Goal: Information Seeking & Learning: Compare options

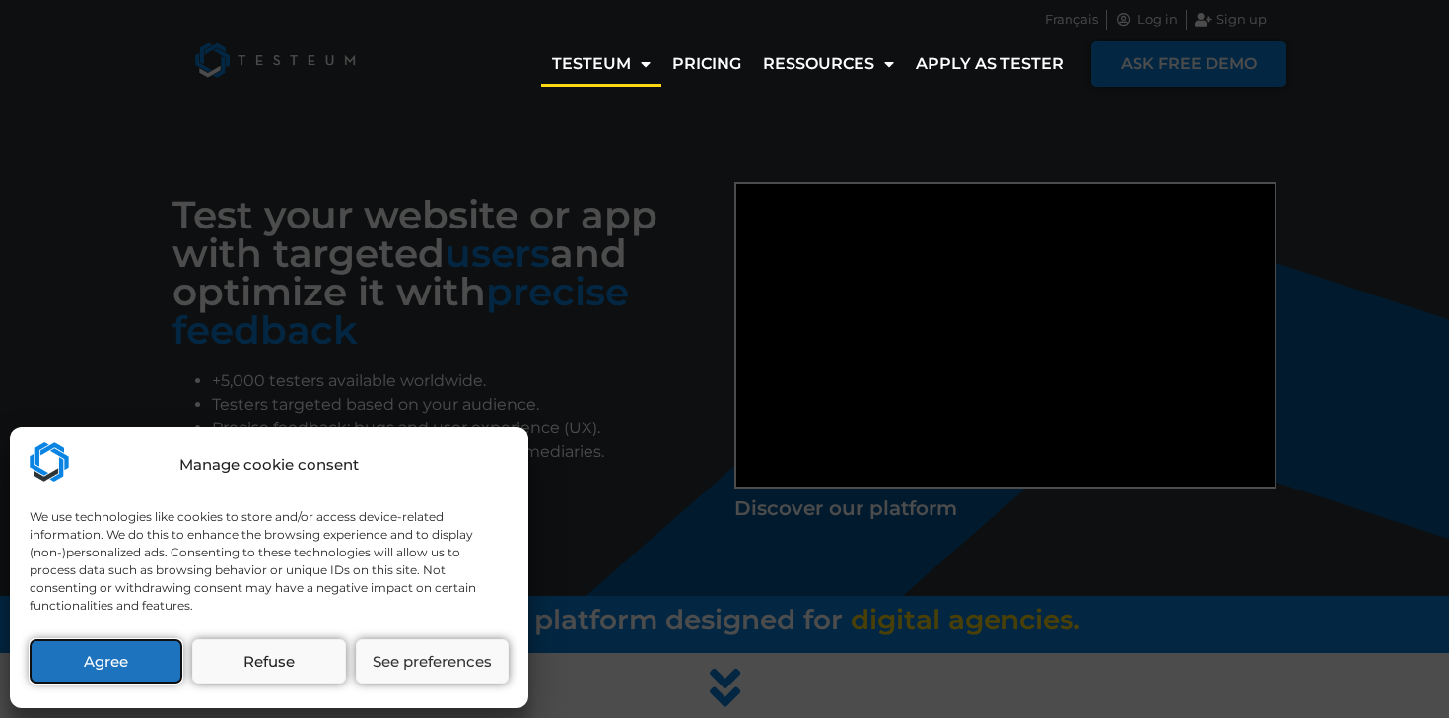
click at [120, 662] on button "Agree" at bounding box center [106, 662] width 153 height 44
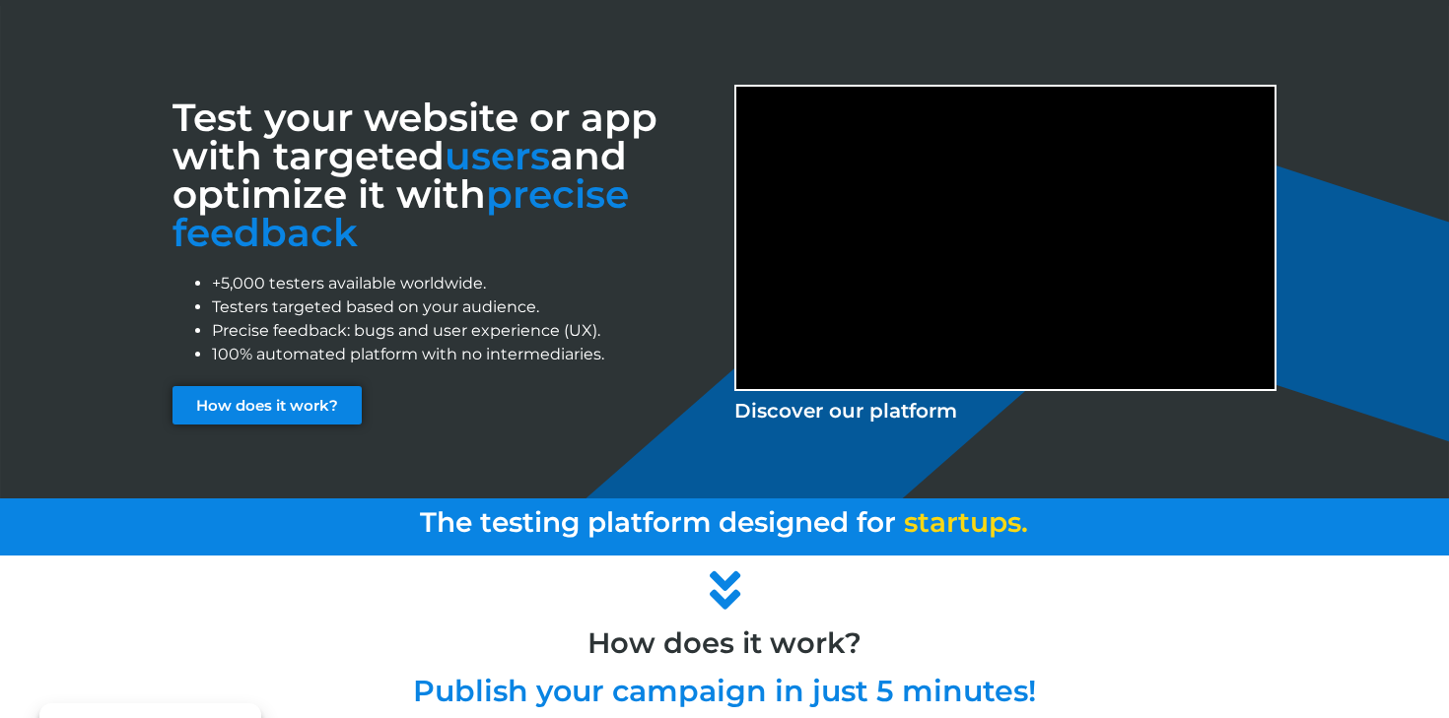
scroll to position [107, 0]
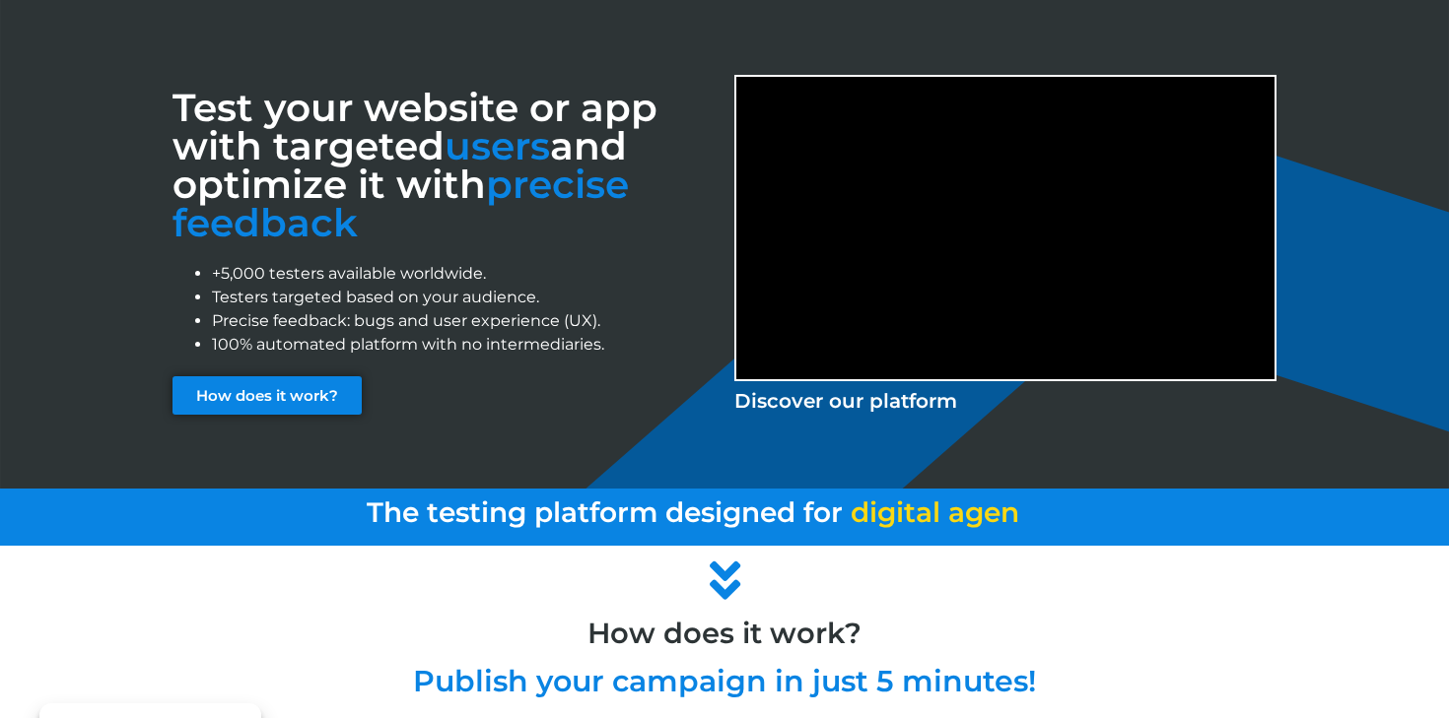
drag, startPoint x: 358, startPoint y: 236, endPoint x: 172, endPoint y: 107, distance: 225.3
click at [172, 107] on h3 "Test your website or app with targeted users and optimize it with precise feedb…" at bounding box center [443, 166] width 542 height 154
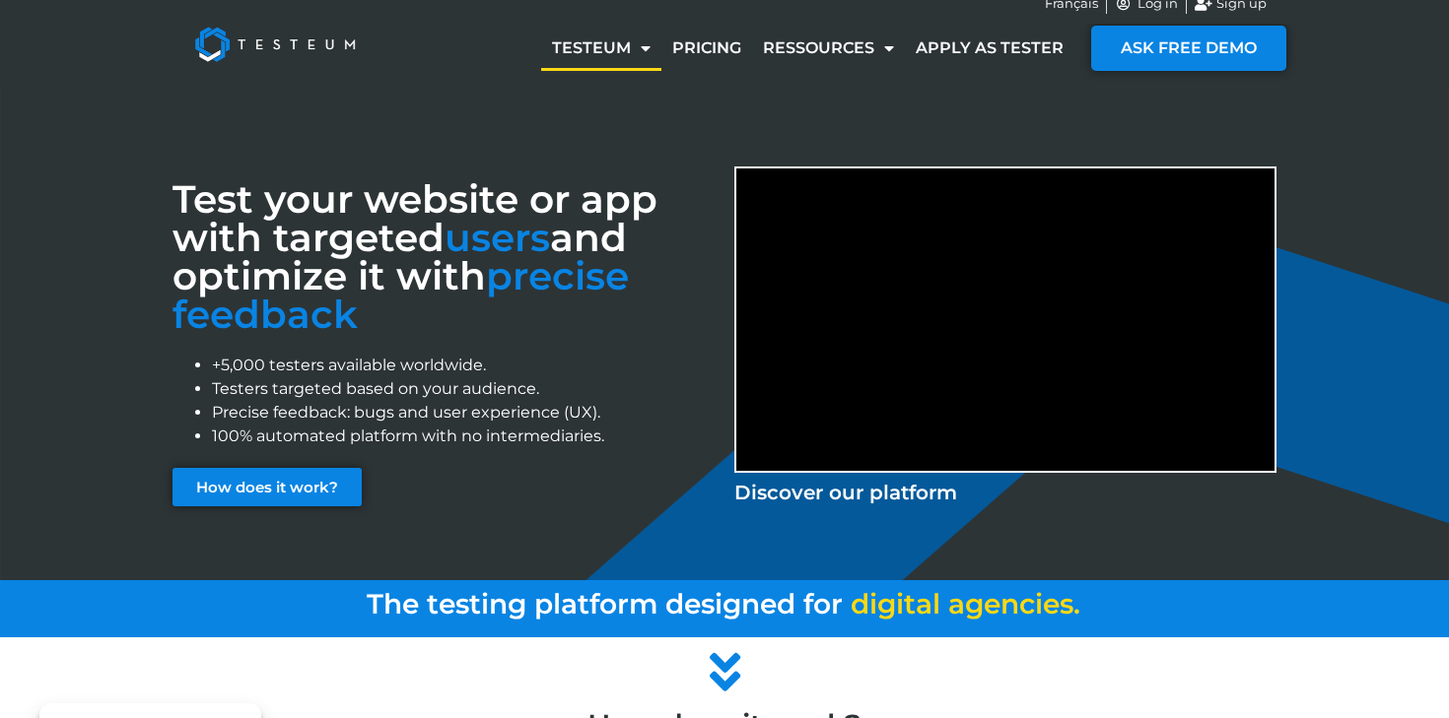
scroll to position [0, 0]
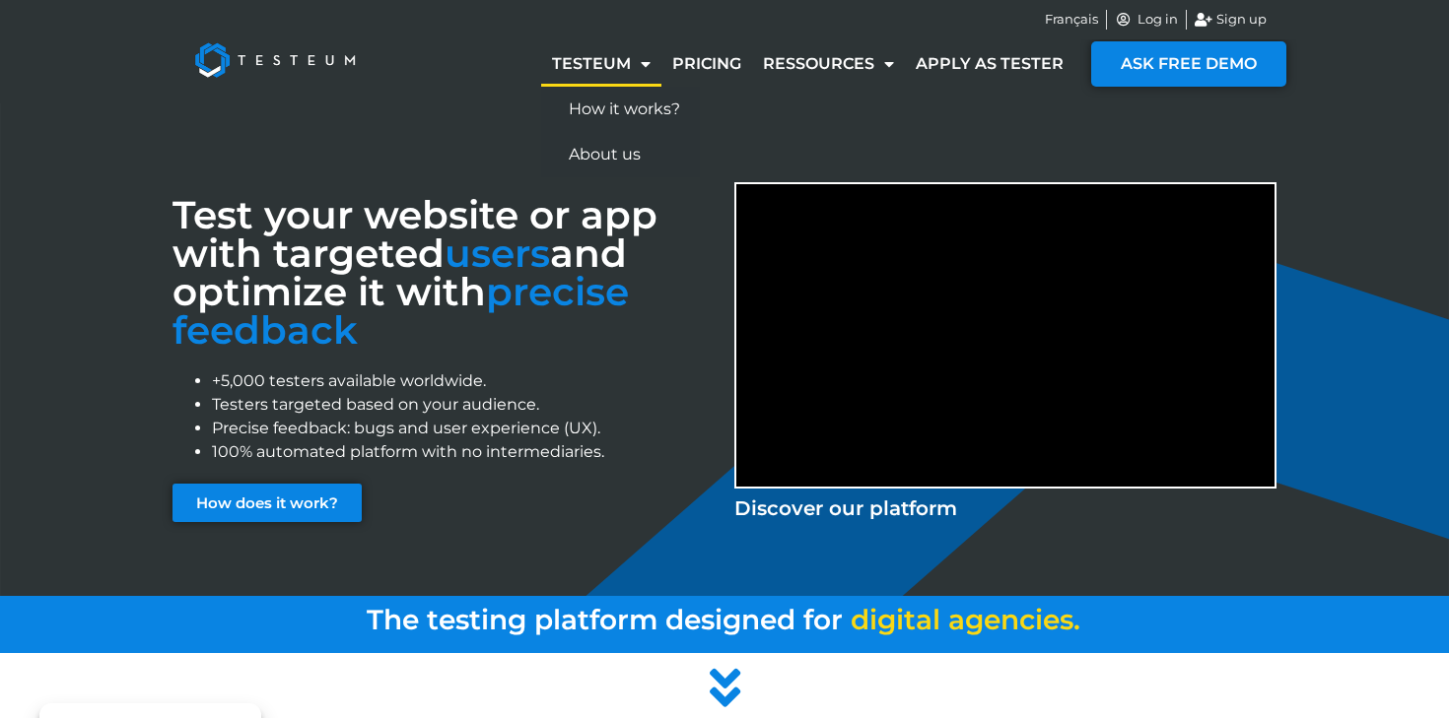
click at [649, 61] on span "Menu" at bounding box center [641, 63] width 20 height 35
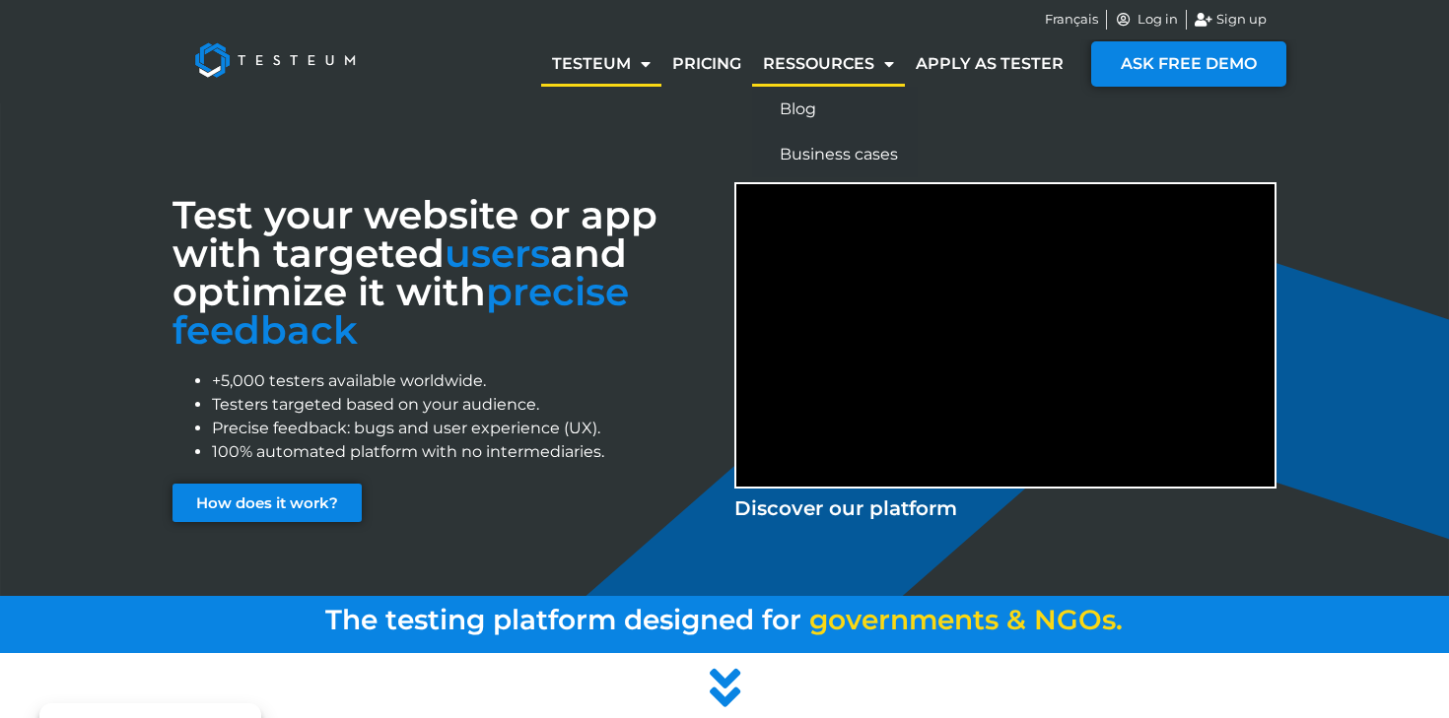
click at [804, 64] on link "Ressources" at bounding box center [828, 63] width 153 height 45
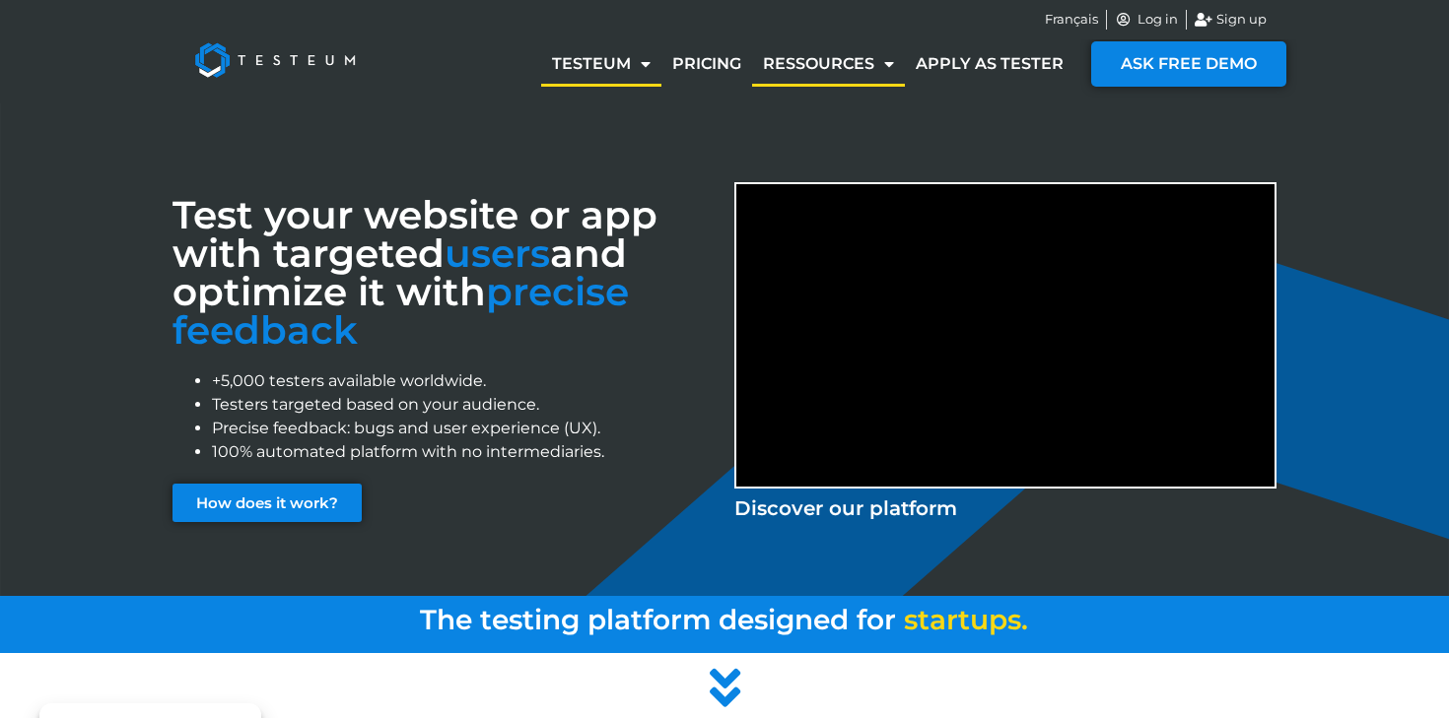
click at [870, 66] on link "Ressources" at bounding box center [828, 63] width 153 height 45
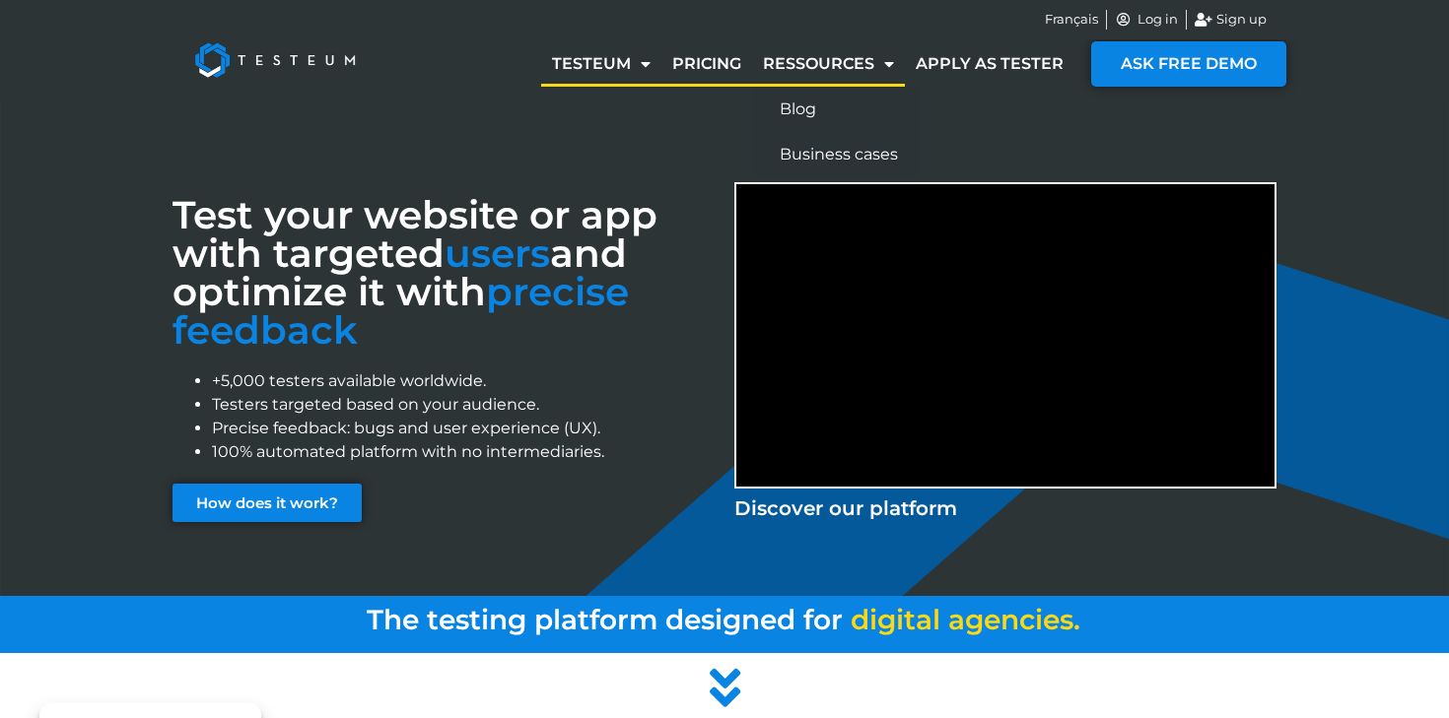
click at [713, 66] on link "Pricing" at bounding box center [706, 63] width 91 height 45
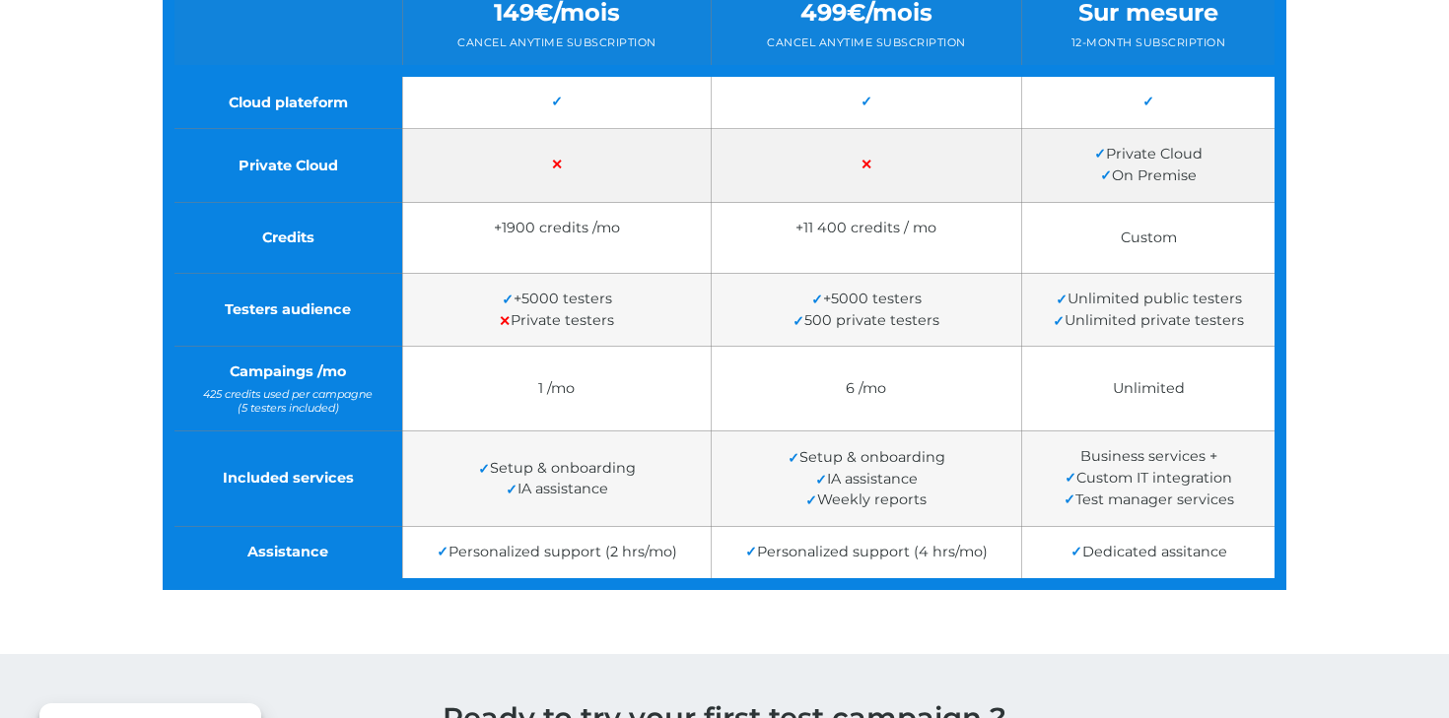
scroll to position [585, 0]
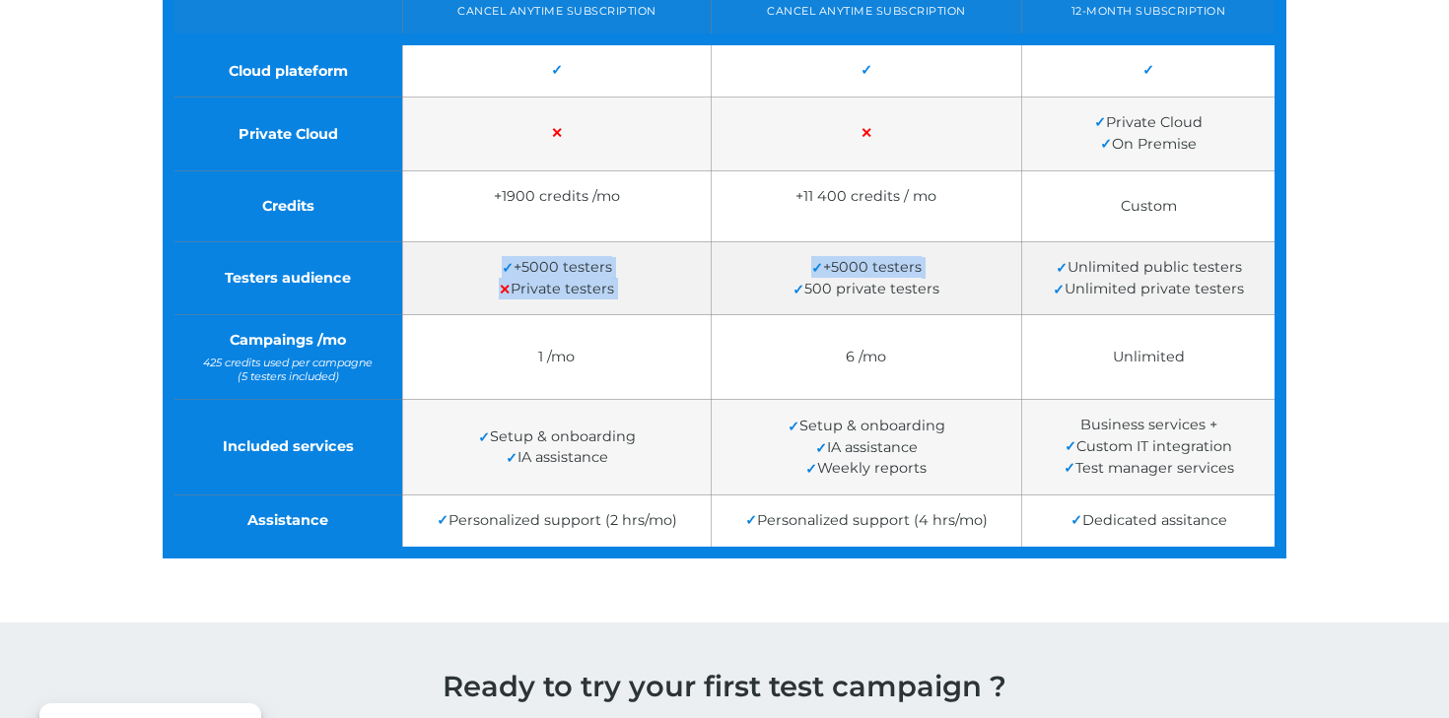
drag, startPoint x: 505, startPoint y: 257, endPoint x: 726, endPoint y: 298, distance: 225.4
click at [727, 298] on tr "Testers audience ✓ +5000 testers ✕ Private testers ✓ +5000 testers ✓ 500 privat…" at bounding box center [725, 278] width 1112 height 74
click at [830, 268] on span "✓ +5000 testers" at bounding box center [866, 267] width 110 height 18
drag, startPoint x: 808, startPoint y: 268, endPoint x: 1016, endPoint y: 285, distance: 208.6
click at [1018, 287] on td "✓ +5000 testers ✓ 500 private testers" at bounding box center [866, 278] width 310 height 74
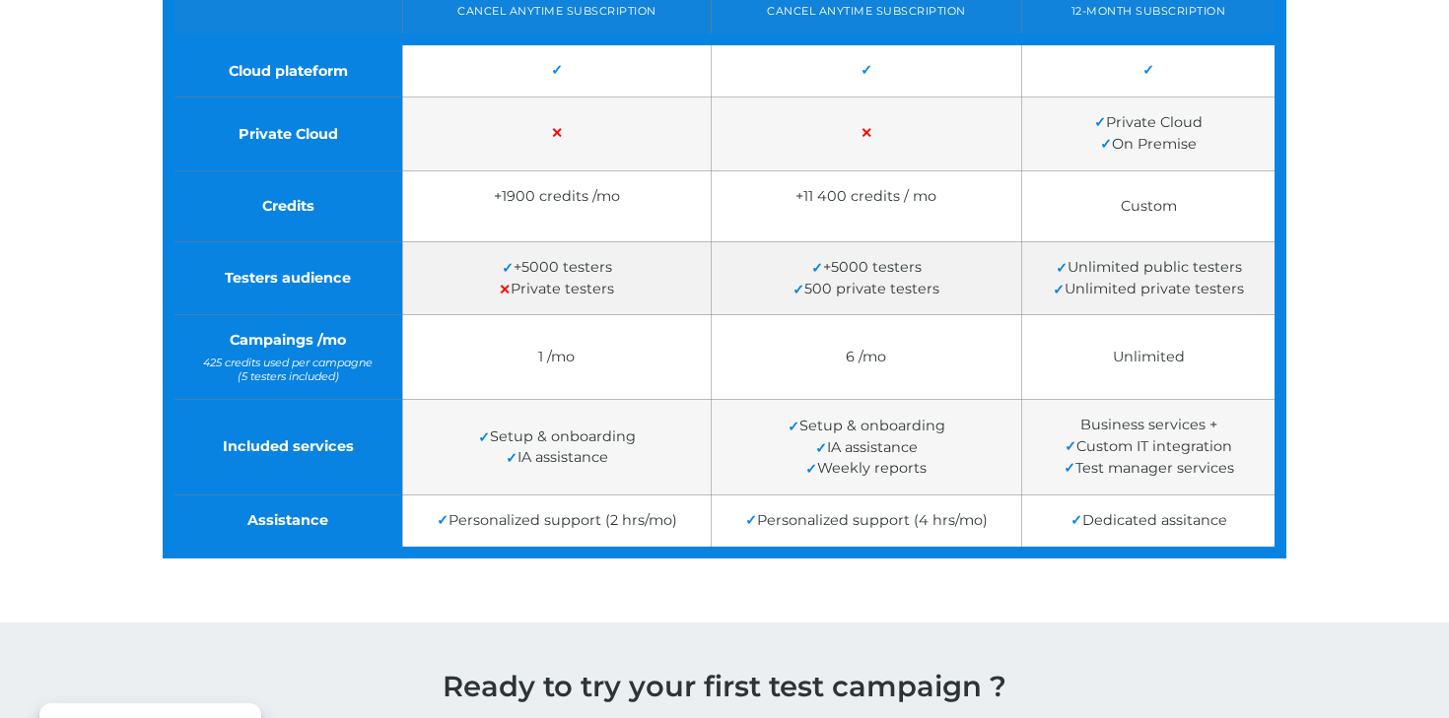
drag, startPoint x: 1059, startPoint y: 270, endPoint x: 1239, endPoint y: 302, distance: 182.1
click at [1252, 307] on td "✓ Unlimited public testers ✓ Unlimited private testers" at bounding box center [1151, 278] width 258 height 74
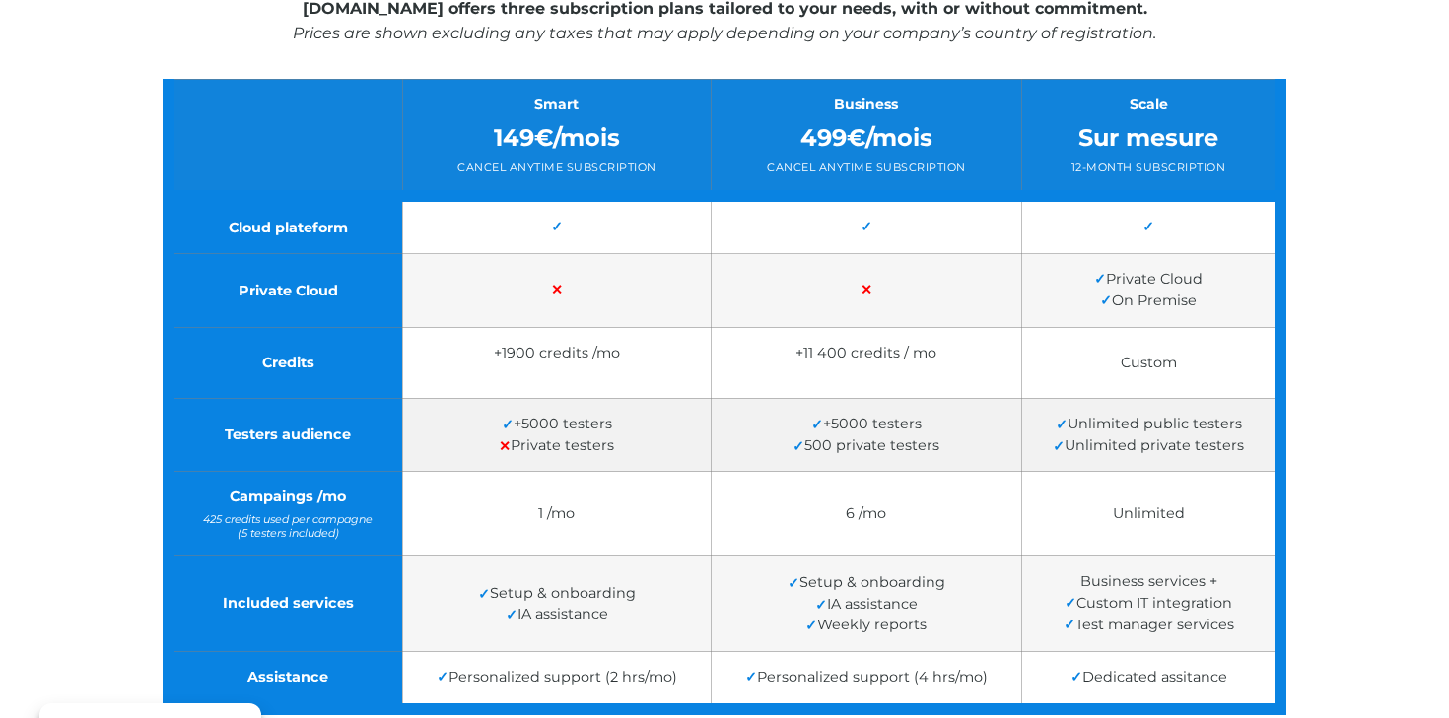
scroll to position [401, 0]
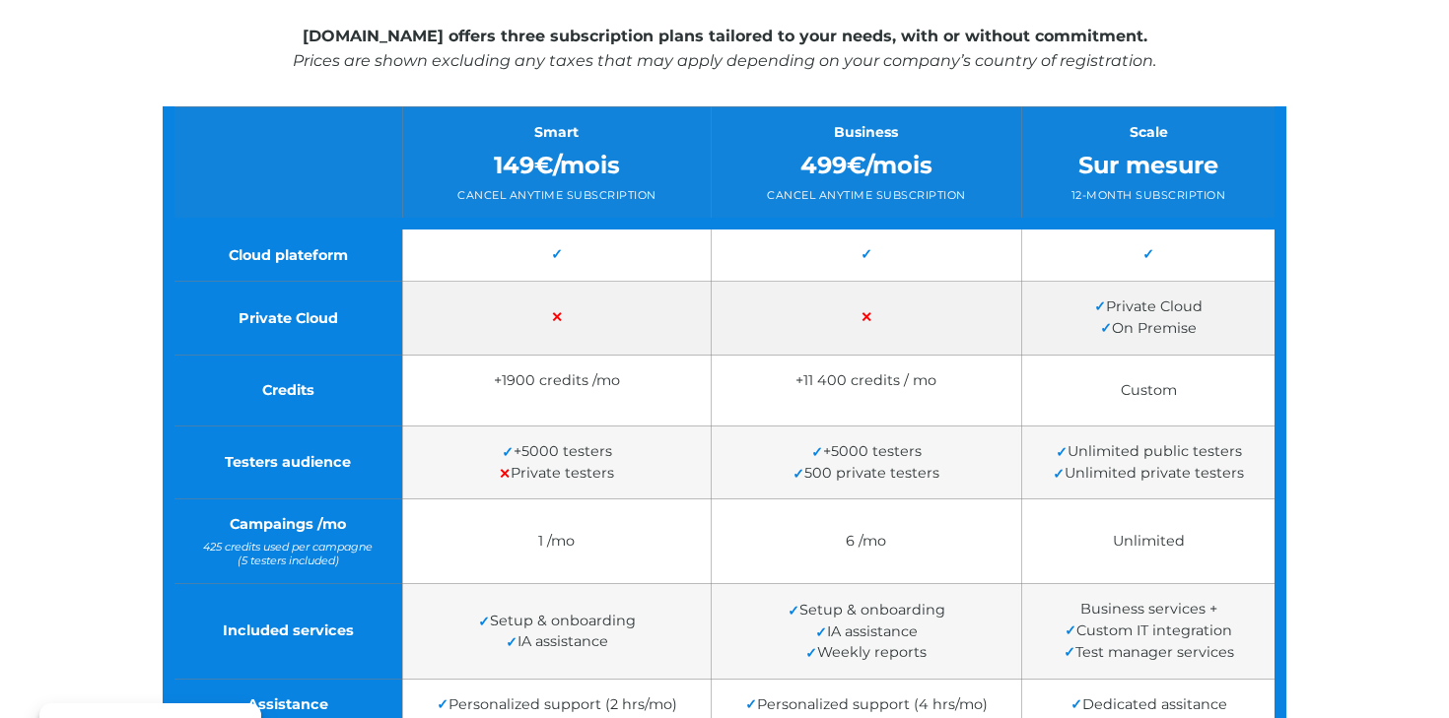
drag, startPoint x: 1204, startPoint y: 329, endPoint x: 1059, endPoint y: 293, distance: 149.4
click at [1058, 293] on td "✓ Private Cloud ✓ On Premise" at bounding box center [1151, 319] width 258 height 74
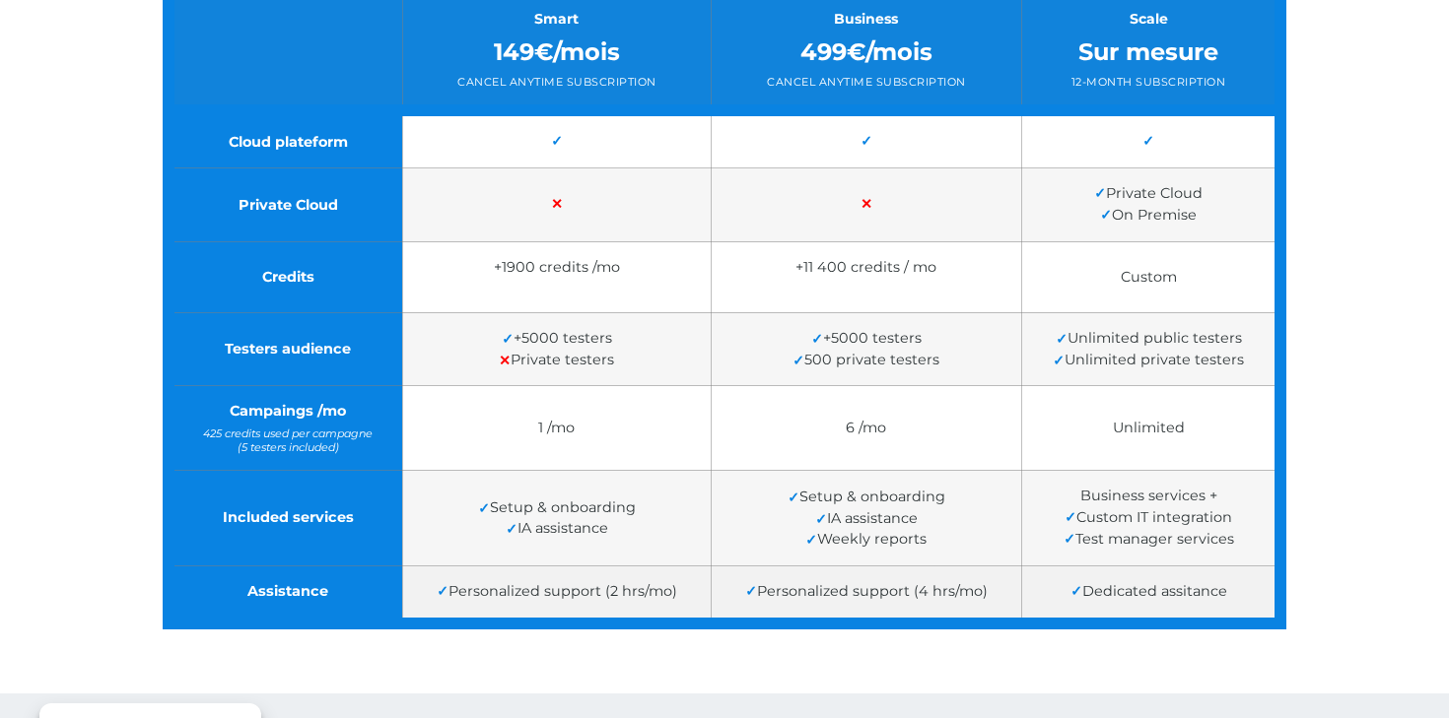
scroll to position [497, 0]
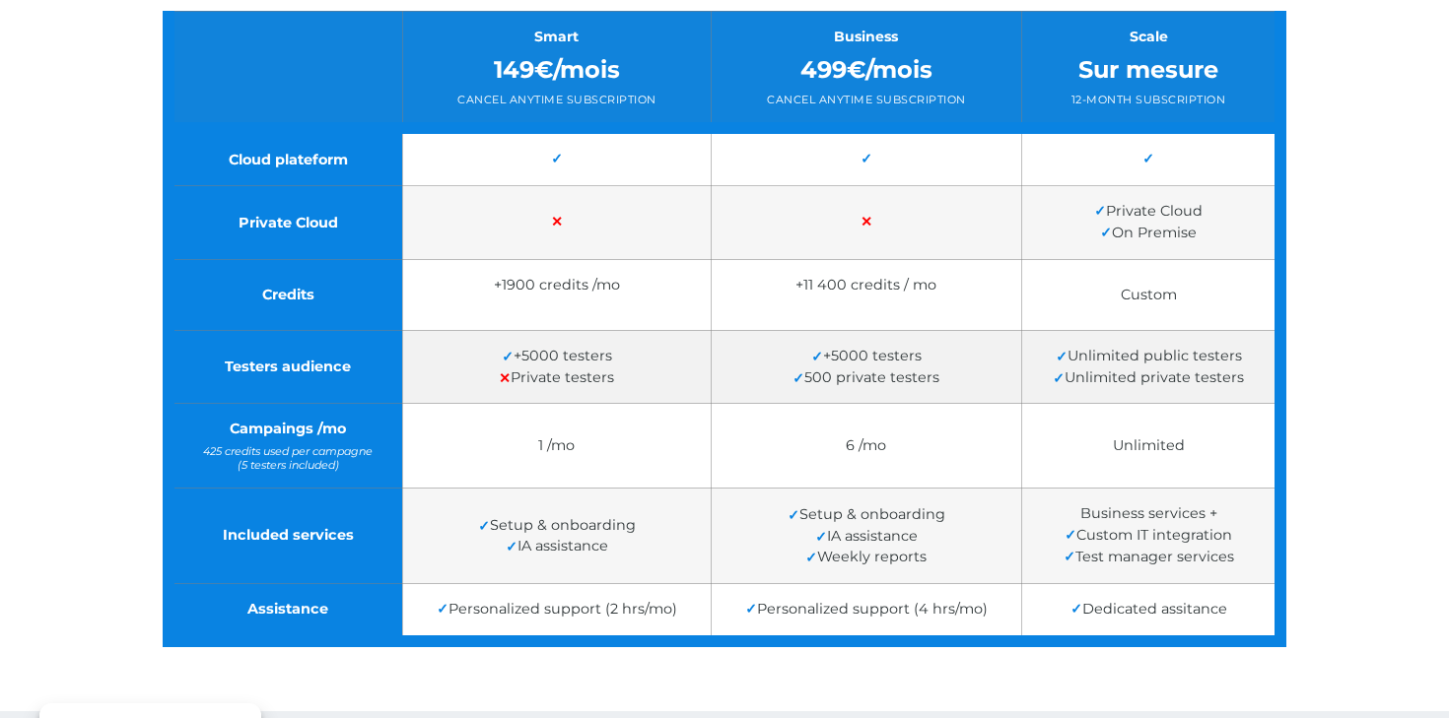
drag, startPoint x: 621, startPoint y: 382, endPoint x: 493, endPoint y: 353, distance: 131.5
click at [493, 353] on td "✓ +5000 testers ✕ Private testers" at bounding box center [556, 367] width 308 height 74
drag, startPoint x: 1104, startPoint y: 213, endPoint x: 1205, endPoint y: 220, distance: 101.7
click at [1208, 222] on td "✓ Private Cloud ✓ On Premise" at bounding box center [1151, 223] width 258 height 74
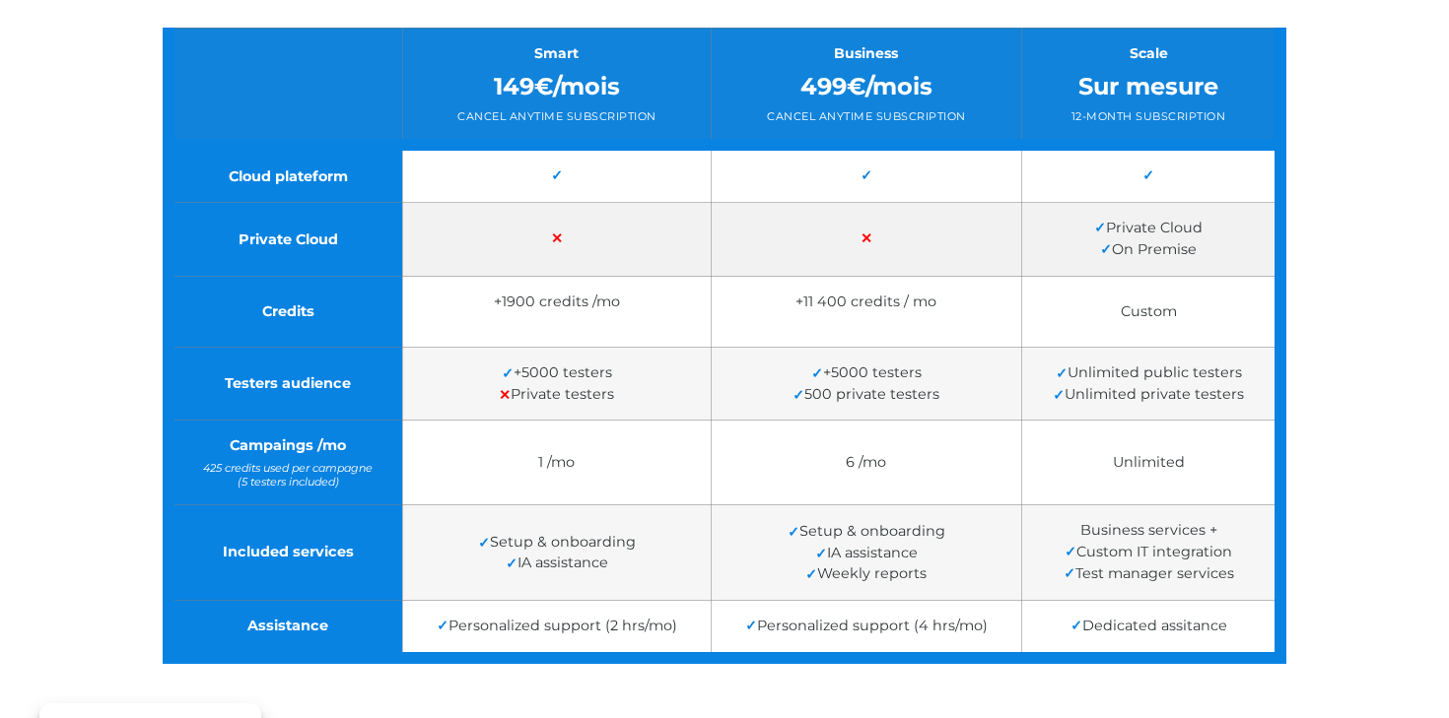
drag, startPoint x: 1117, startPoint y: 252, endPoint x: 1213, endPoint y: 250, distance: 96.6
click at [1214, 252] on td "✓ Private Cloud ✓ On Premise" at bounding box center [1151, 240] width 258 height 74
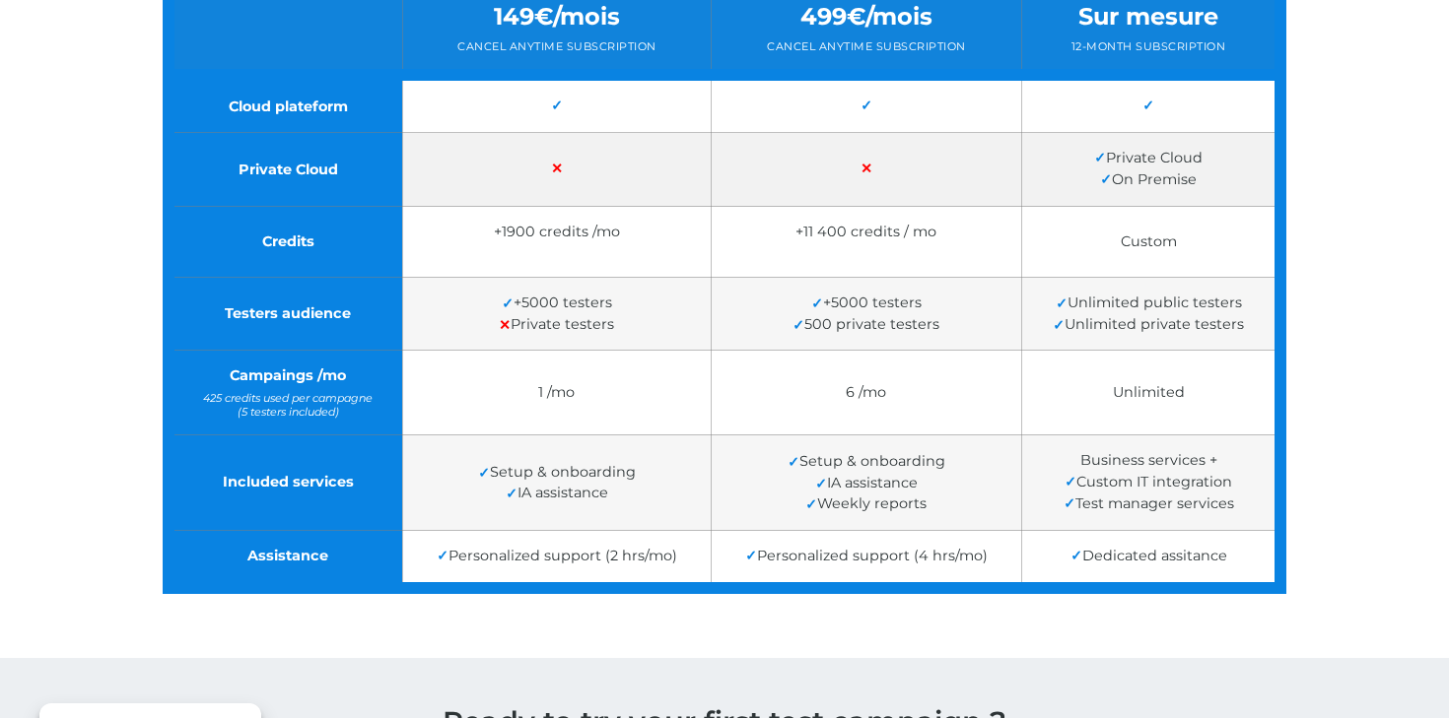
scroll to position [554, 0]
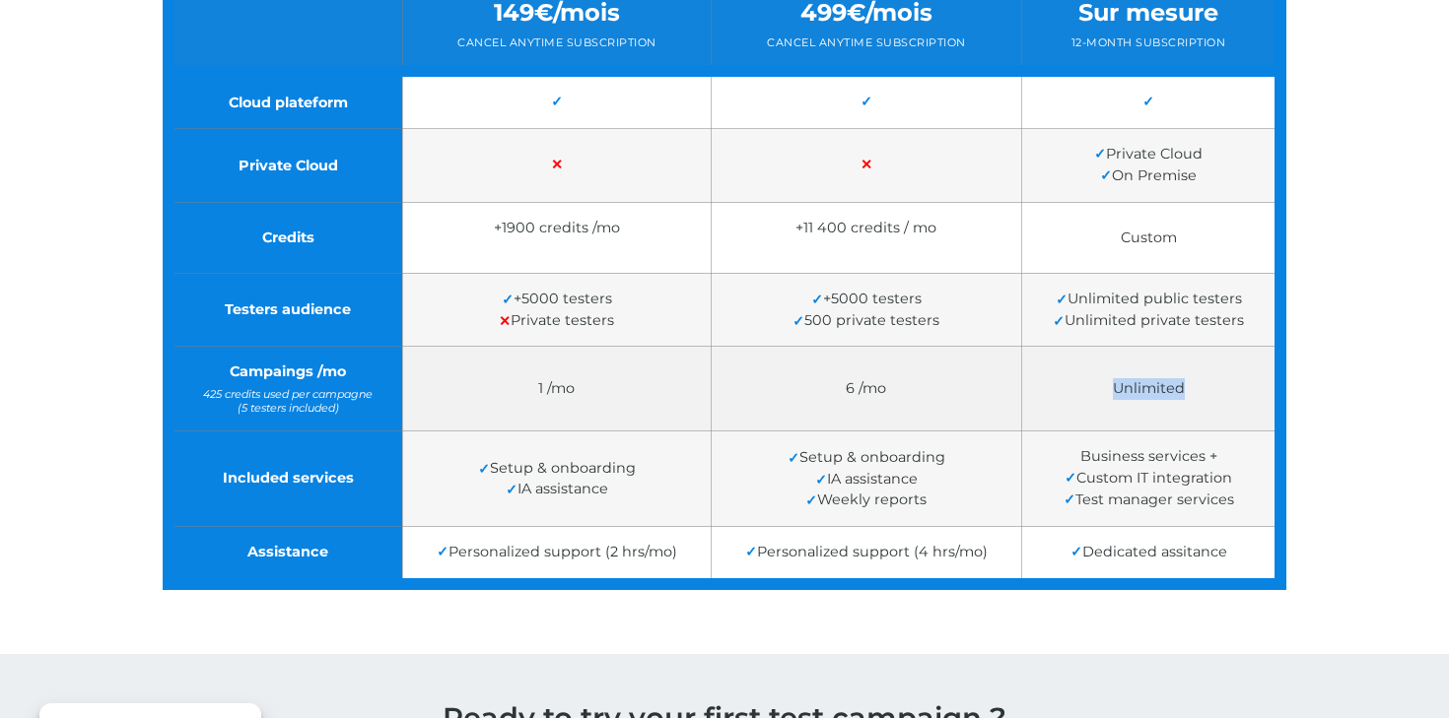
drag, startPoint x: 1193, startPoint y: 396, endPoint x: 1108, endPoint y: 391, distance: 85.9
click at [1107, 392] on td "Unlimited" at bounding box center [1151, 389] width 258 height 84
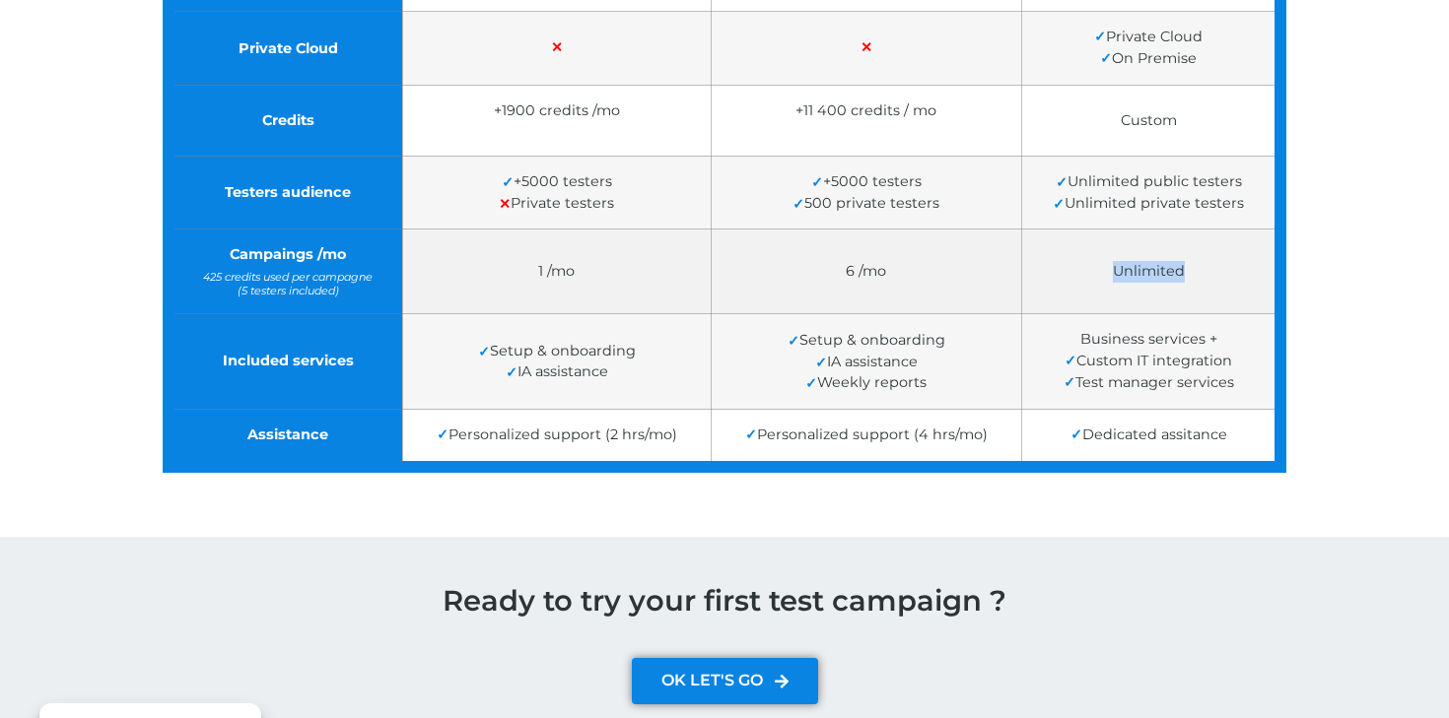
scroll to position [660, 0]
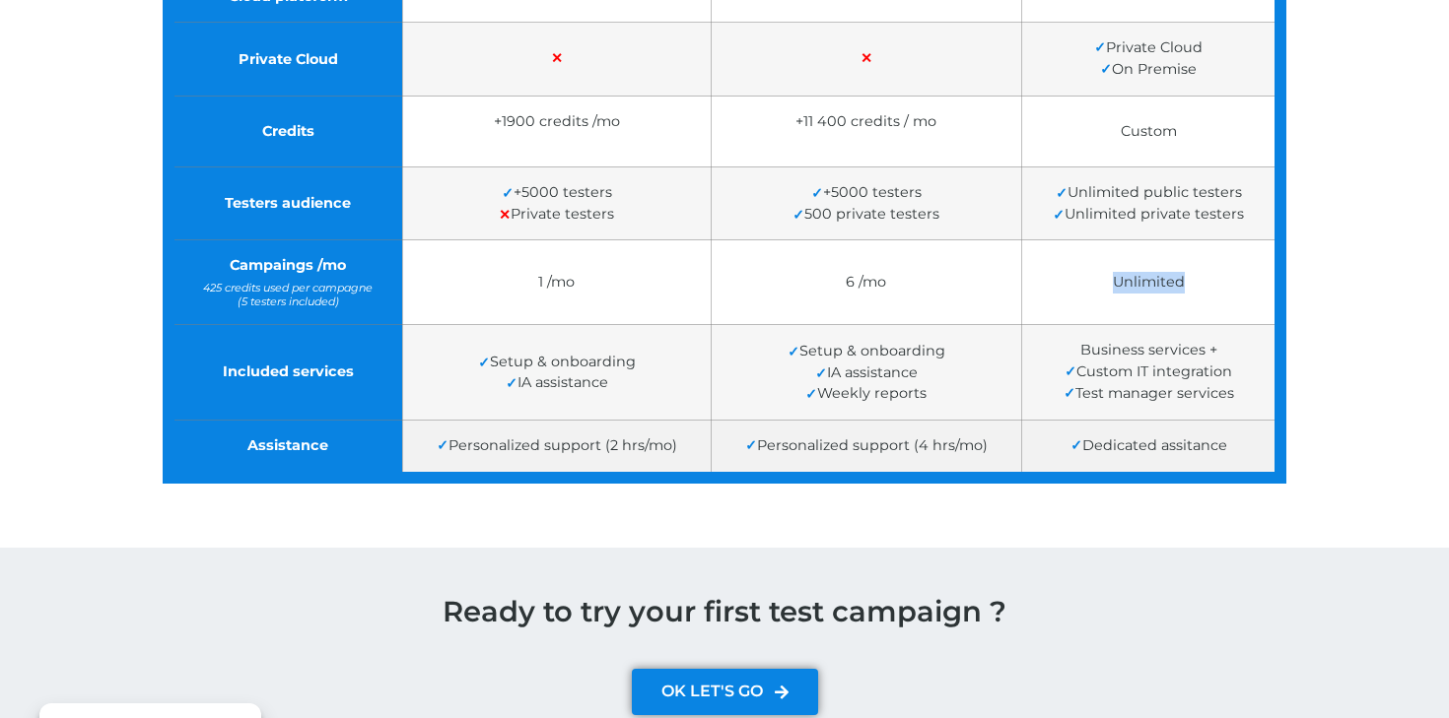
drag, startPoint x: 1232, startPoint y: 457, endPoint x: 1086, endPoint y: 463, distance: 146.0
click at [1085, 463] on td "✓ Dedicated assitance" at bounding box center [1151, 450] width 258 height 58
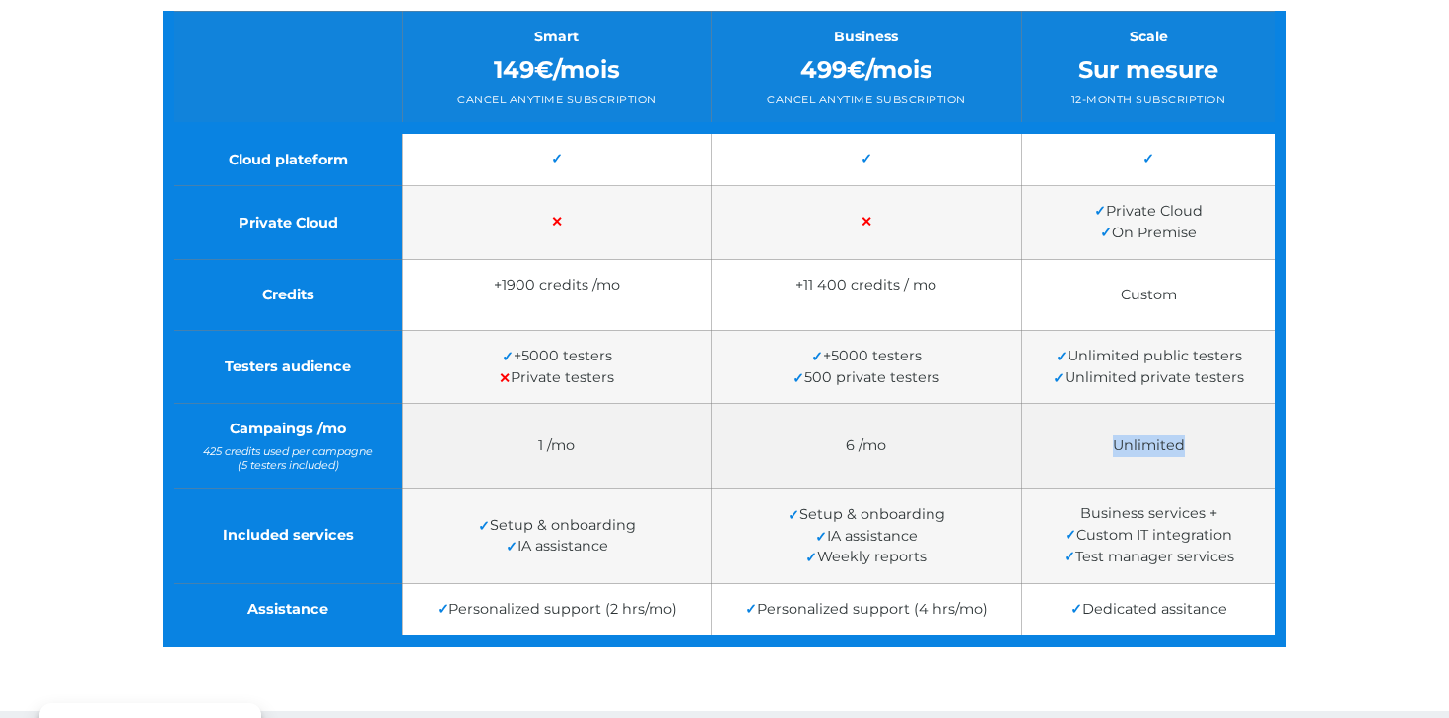
scroll to position [489, 0]
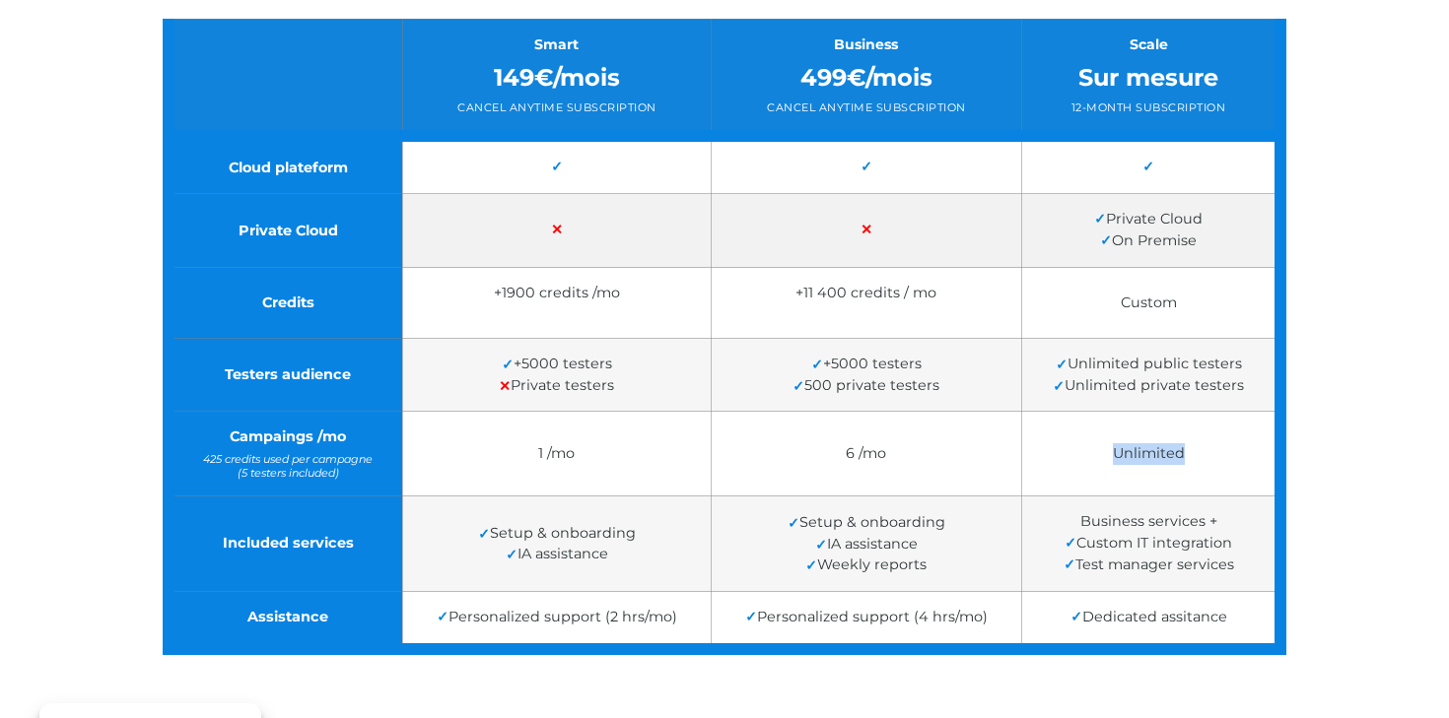
drag, startPoint x: 1112, startPoint y: 224, endPoint x: 1220, endPoint y: 231, distance: 108.6
click at [1222, 232] on td "✓ Private Cloud ✓ On Premise" at bounding box center [1151, 231] width 258 height 74
drag, startPoint x: 1202, startPoint y: 241, endPoint x: 1115, endPoint y: 240, distance: 87.7
click at [1115, 240] on td "✓ Private Cloud ✓ On Premise" at bounding box center [1151, 231] width 258 height 74
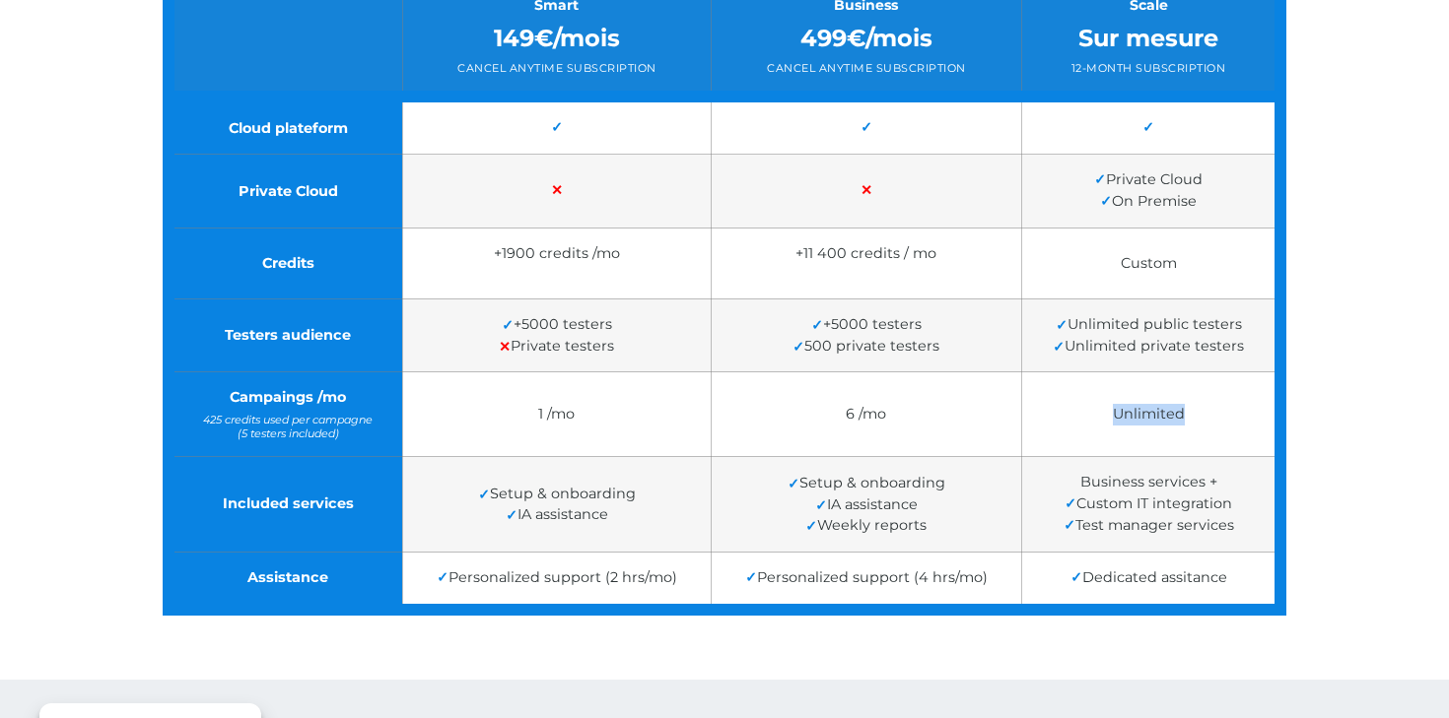
scroll to position [529, 0]
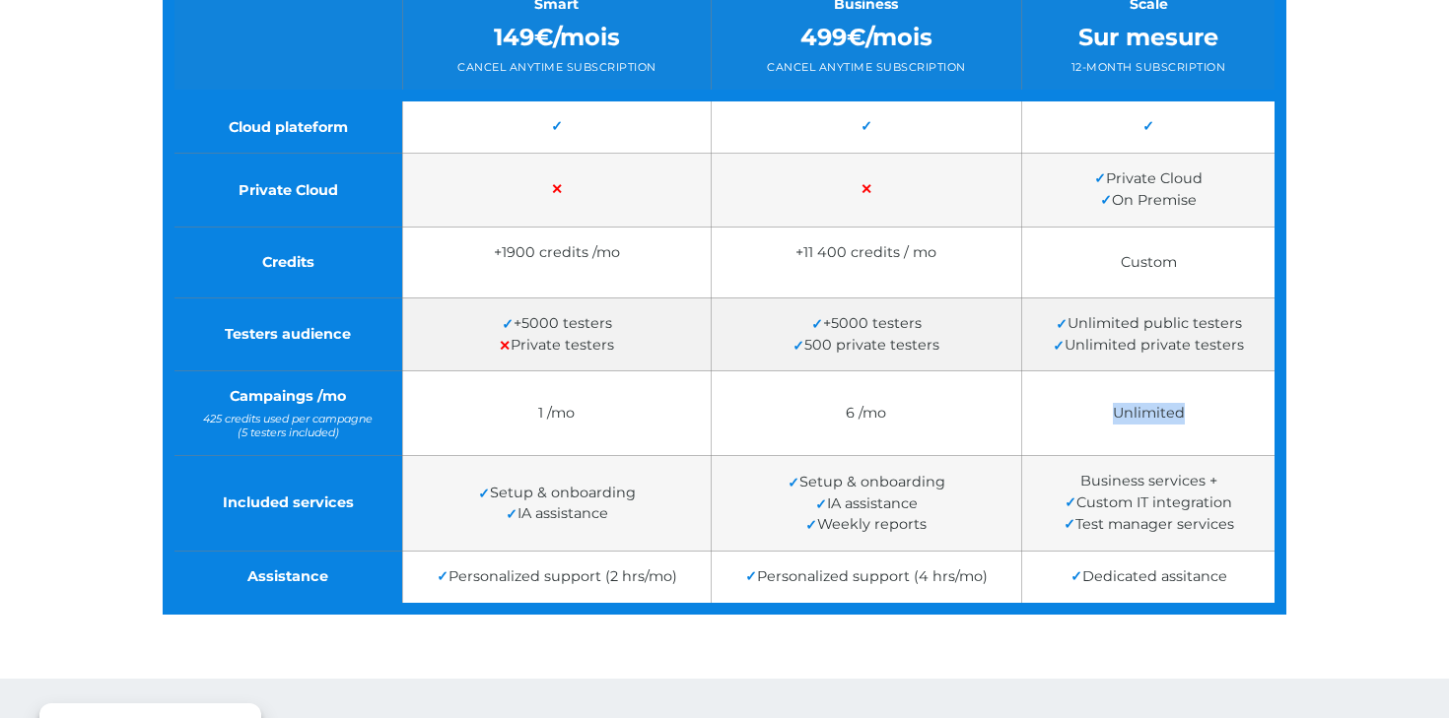
drag, startPoint x: 829, startPoint y: 328, endPoint x: 950, endPoint y: 333, distance: 121.3
click at [950, 334] on td "✓ +5000 testers ✓ 500 private testers" at bounding box center [866, 335] width 310 height 74
drag, startPoint x: 814, startPoint y: 350, endPoint x: 956, endPoint y: 356, distance: 142.0
click at [957, 356] on td "✓ +5000 testers ✓ 500 private testers" at bounding box center [866, 335] width 310 height 74
